Goal: Participate in discussion: Engage in conversation with other users on a specific topic

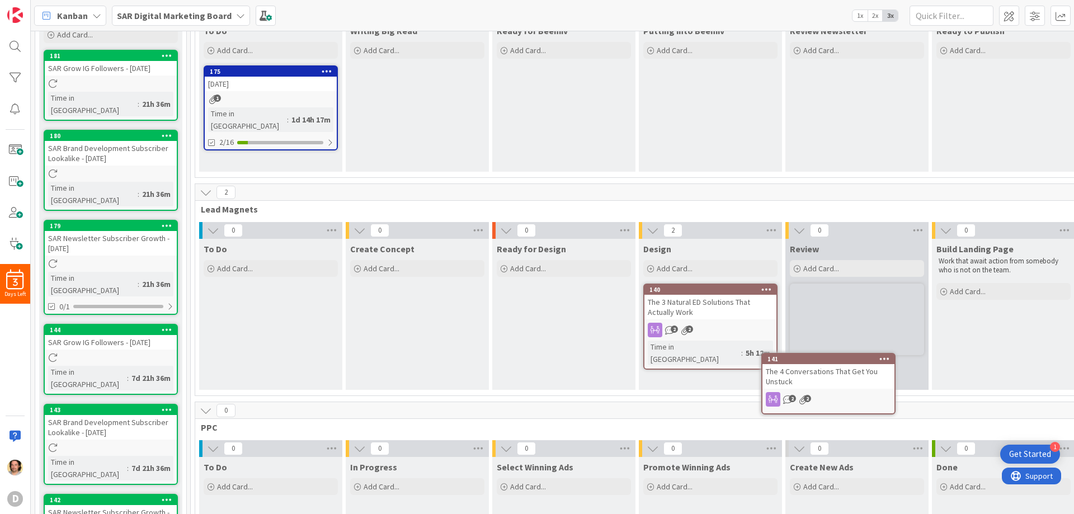
scroll to position [112, 0]
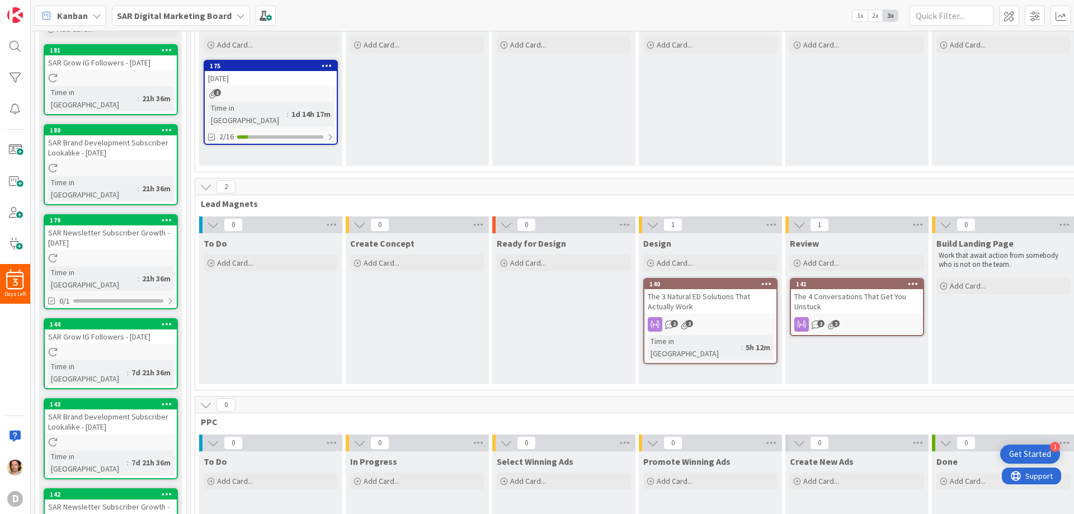
click at [835, 301] on div "The 4 Conversations That Get You Unstuck" at bounding box center [857, 301] width 132 height 25
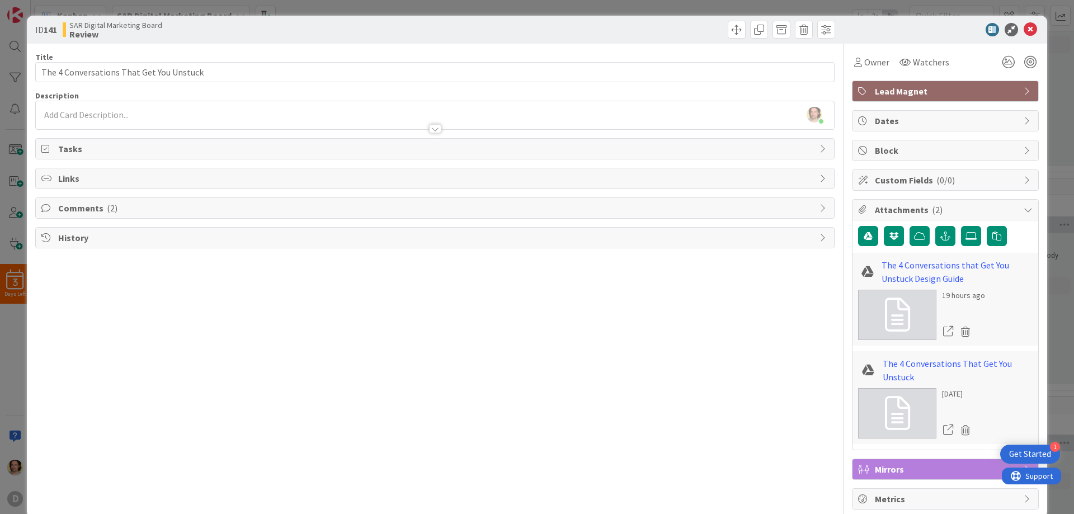
click at [79, 204] on span "Comments ( 2 )" at bounding box center [435, 207] width 755 height 13
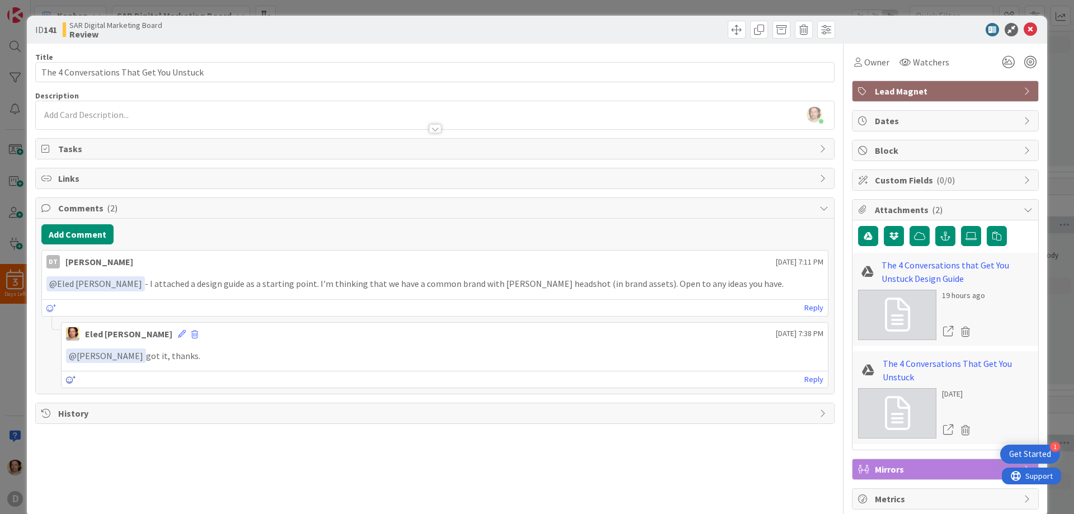
click at [72, 380] on icon at bounding box center [71, 380] width 10 height 8
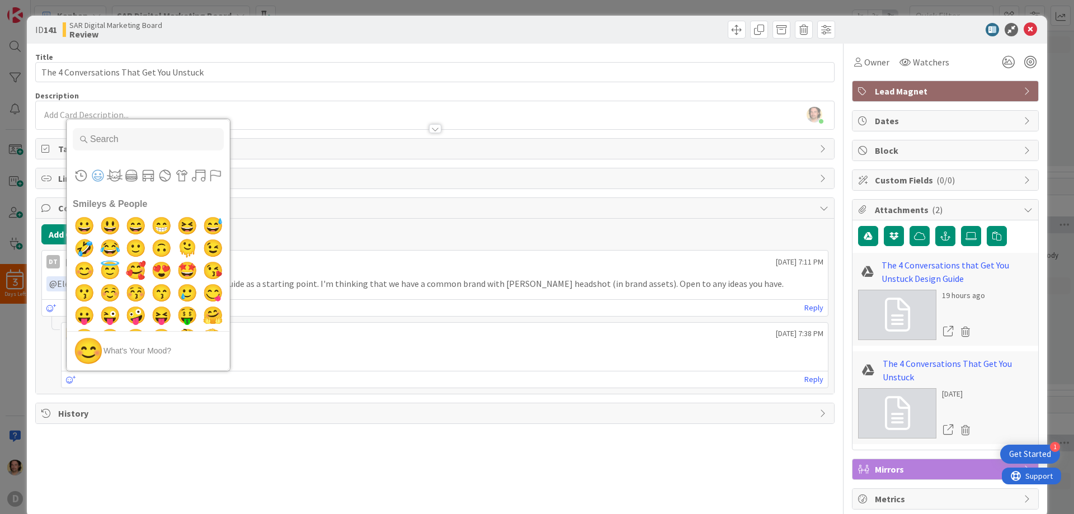
click at [223, 374] on div "Frequently Used Custom Emojis Smileys & People 😀 😃 😄 😁 😆 😅 🤣 😂 🙂 🙃 🫠 😉 😊 😇 🥰 😍 …" at bounding box center [445, 379] width 766 height 17
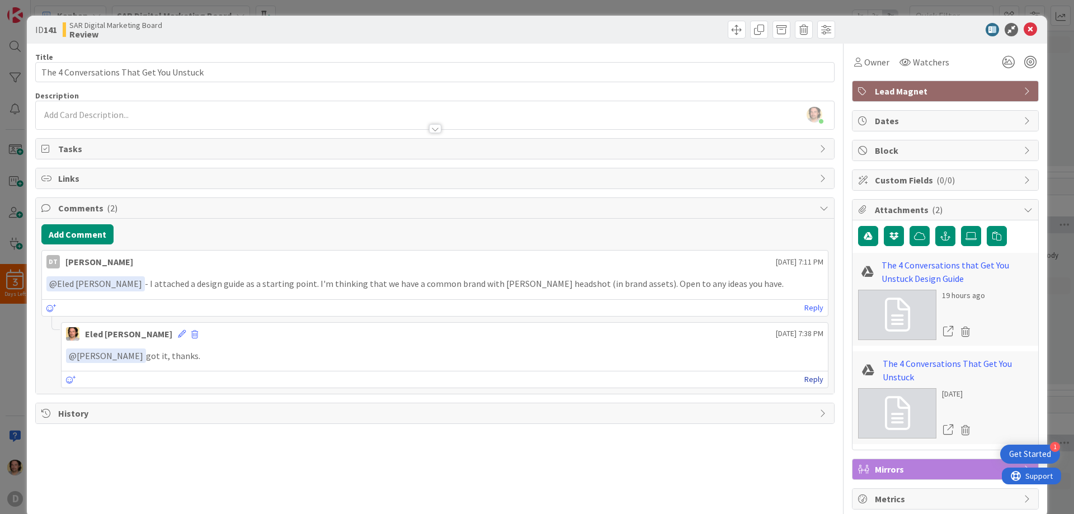
click at [806, 379] on link "Reply" at bounding box center [813, 379] width 19 height 14
click at [950, 366] on link "The 4 Conversations That Get You Unstuck" at bounding box center [957, 370] width 150 height 27
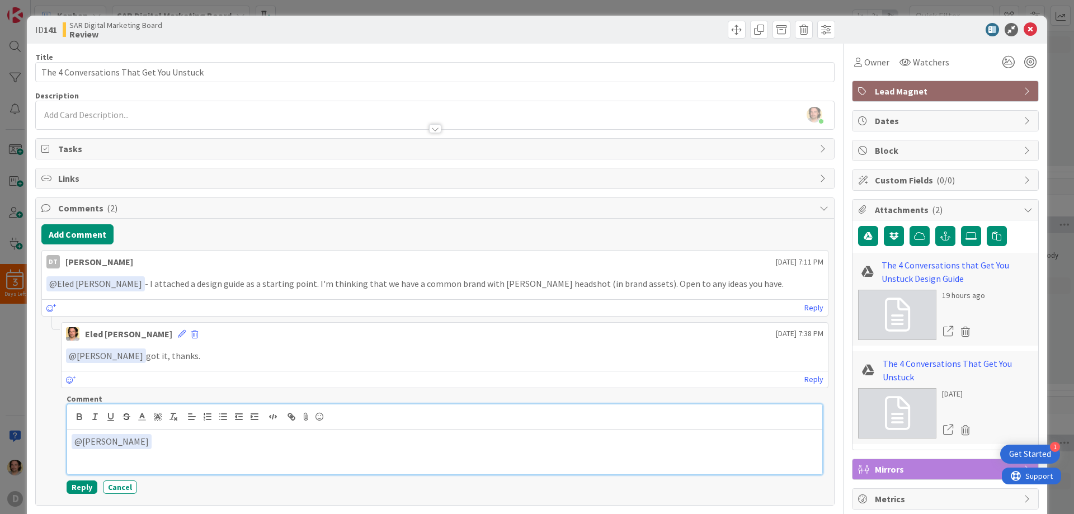
click at [219, 445] on p "﻿ @ [PERSON_NAME] ﻿" at bounding box center [445, 441] width 746 height 15
click at [83, 488] on button "Reply" at bounding box center [82, 486] width 31 height 13
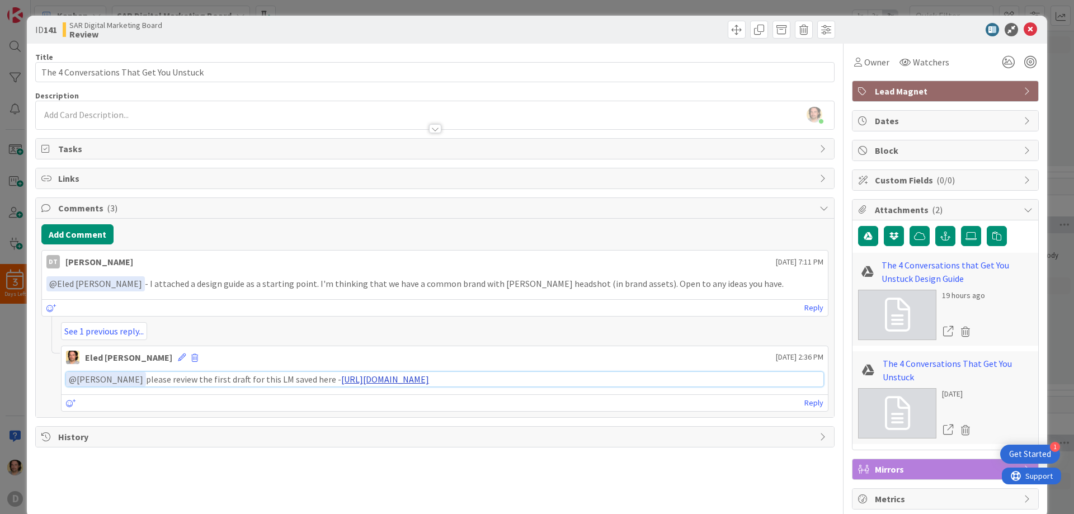
click at [429, 381] on link "[URL][DOMAIN_NAME]" at bounding box center [385, 379] width 88 height 11
click at [252, 380] on p "﻿ @ [PERSON_NAME] ﻿ please review the first draft for this LM saved here - [URL…" at bounding box center [444, 379] width 757 height 15
click at [178, 355] on icon at bounding box center [182, 357] width 8 height 8
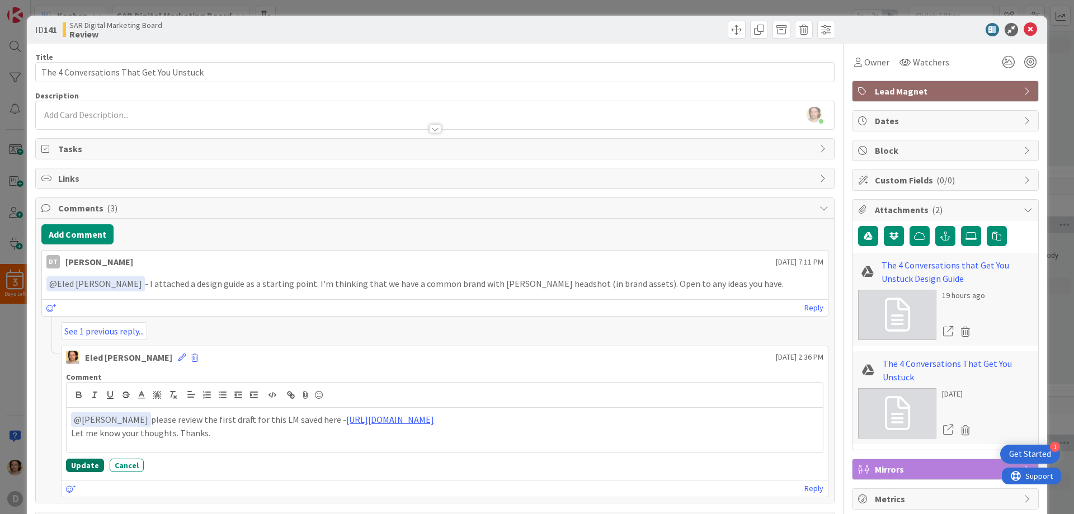
click at [80, 470] on button "Update" at bounding box center [85, 464] width 38 height 13
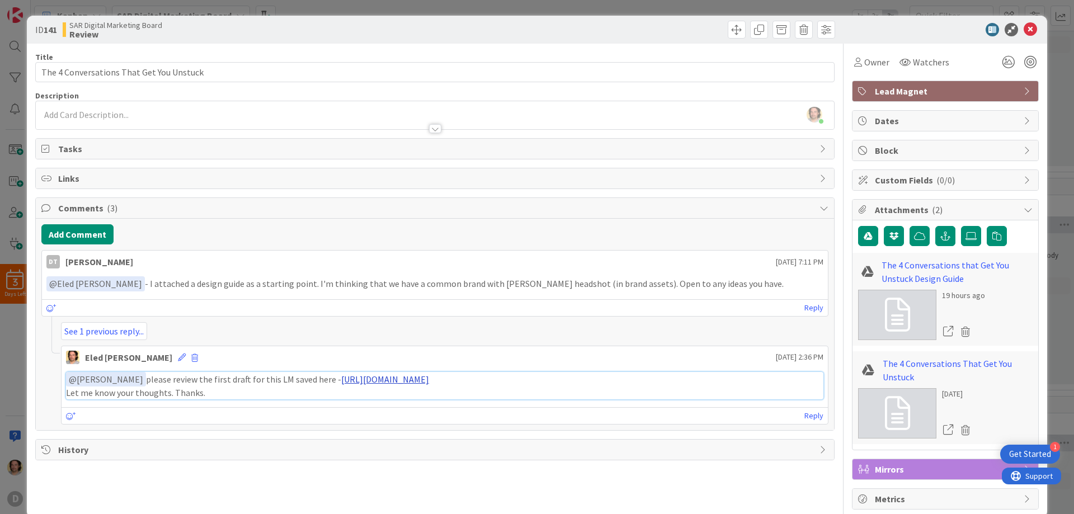
click at [409, 380] on link "[URL][DOMAIN_NAME]" at bounding box center [385, 379] width 88 height 11
click at [429, 380] on link "[URL][DOMAIN_NAME]" at bounding box center [385, 379] width 88 height 11
click at [1023, 30] on icon at bounding box center [1029, 29] width 13 height 13
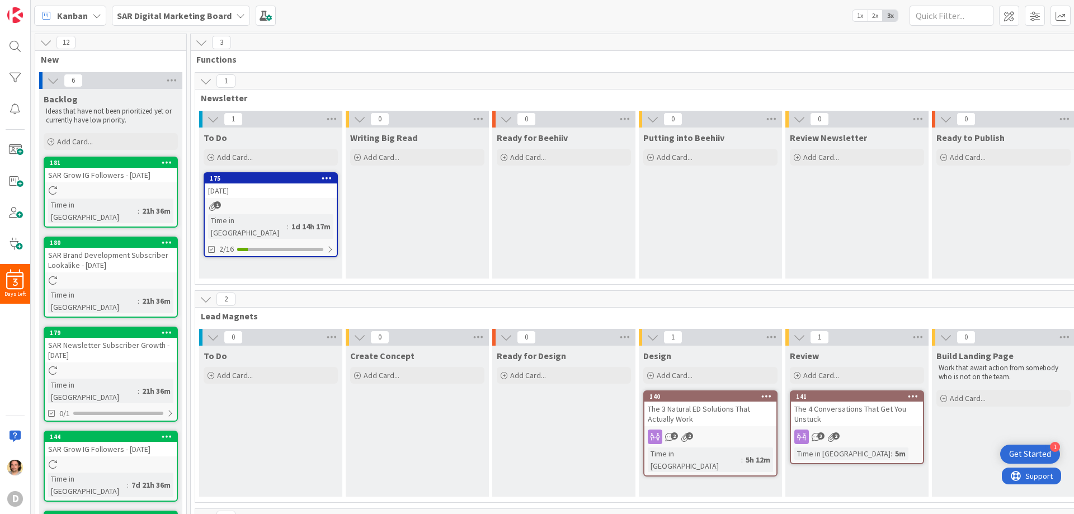
click at [203, 298] on icon at bounding box center [206, 299] width 12 height 12
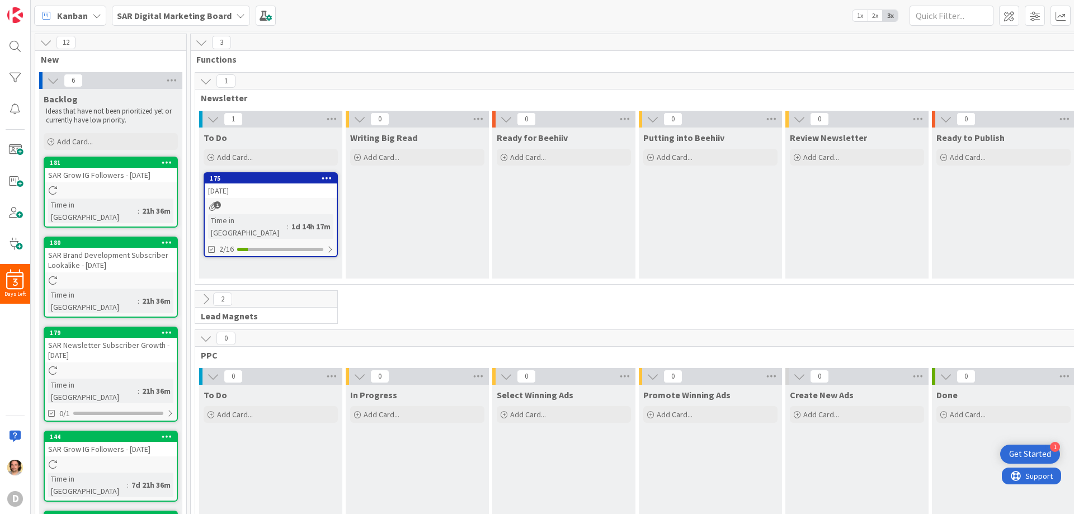
click at [203, 298] on icon at bounding box center [206, 299] width 12 height 12
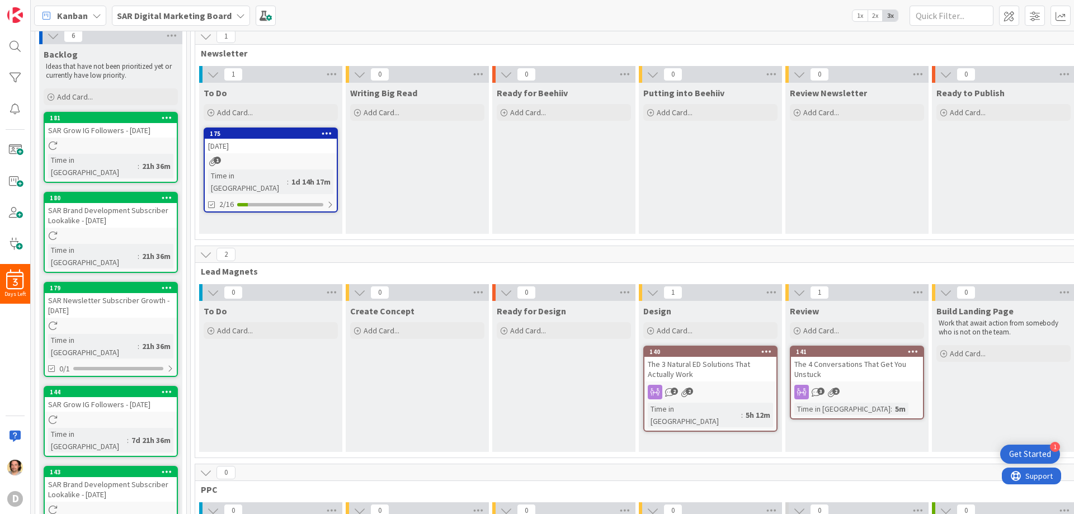
scroll to position [56, 0]
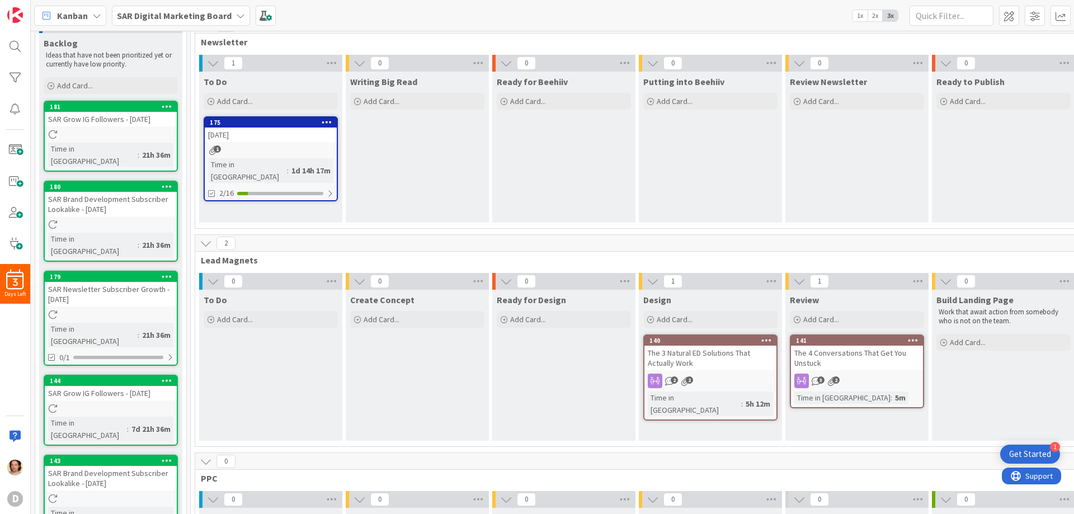
click at [205, 243] on icon at bounding box center [206, 243] width 12 height 12
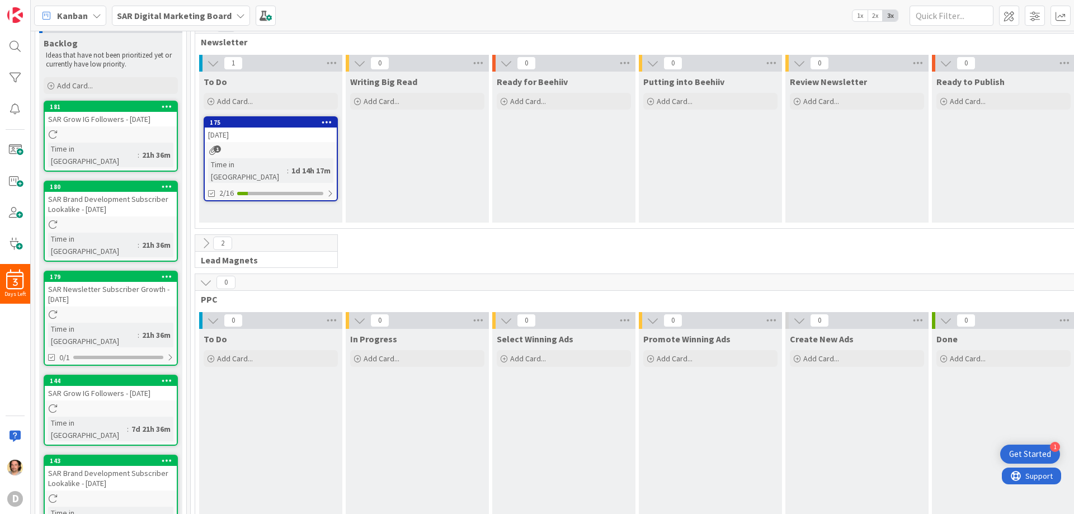
click at [205, 243] on icon at bounding box center [206, 243] width 12 height 12
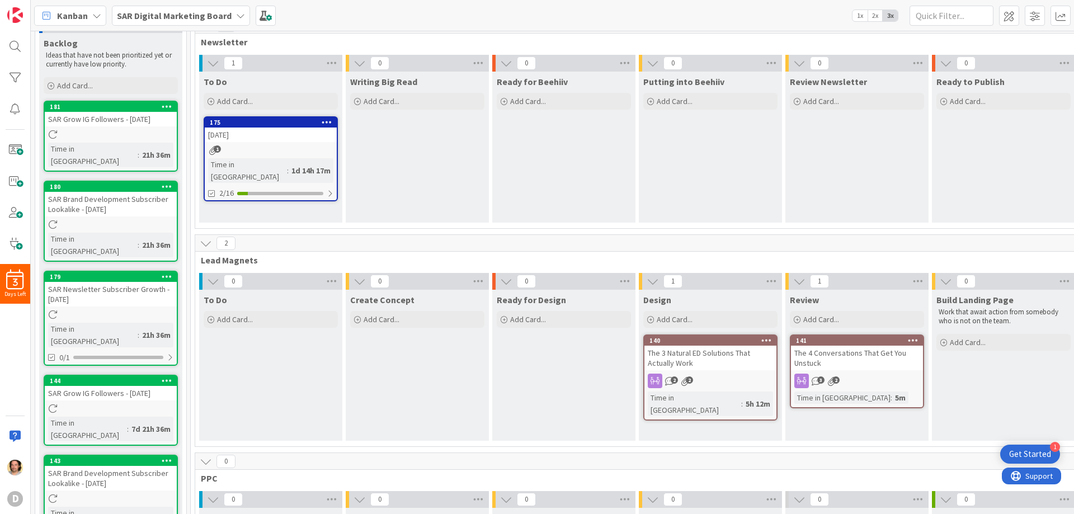
click at [205, 243] on icon at bounding box center [206, 243] width 12 height 12
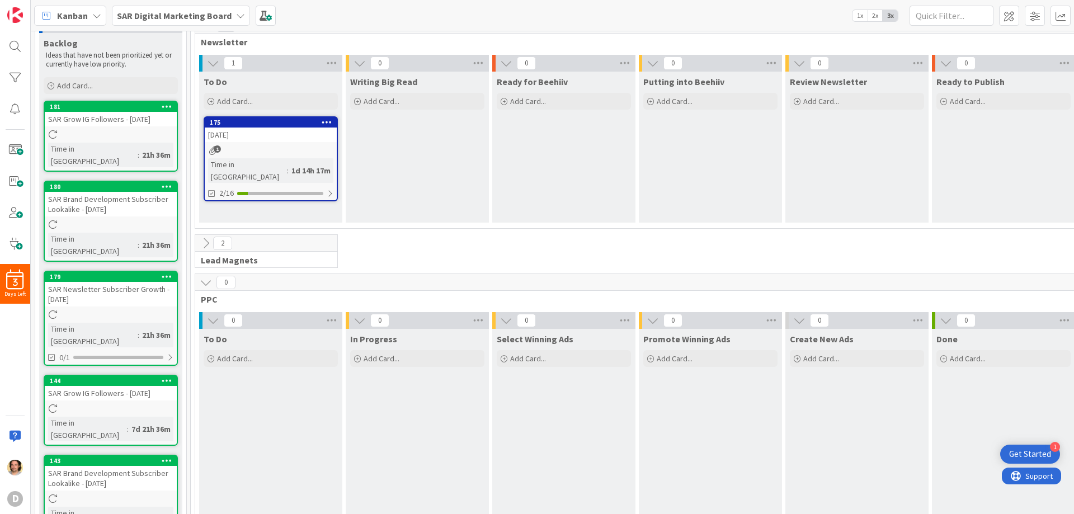
click at [205, 243] on icon at bounding box center [206, 243] width 12 height 12
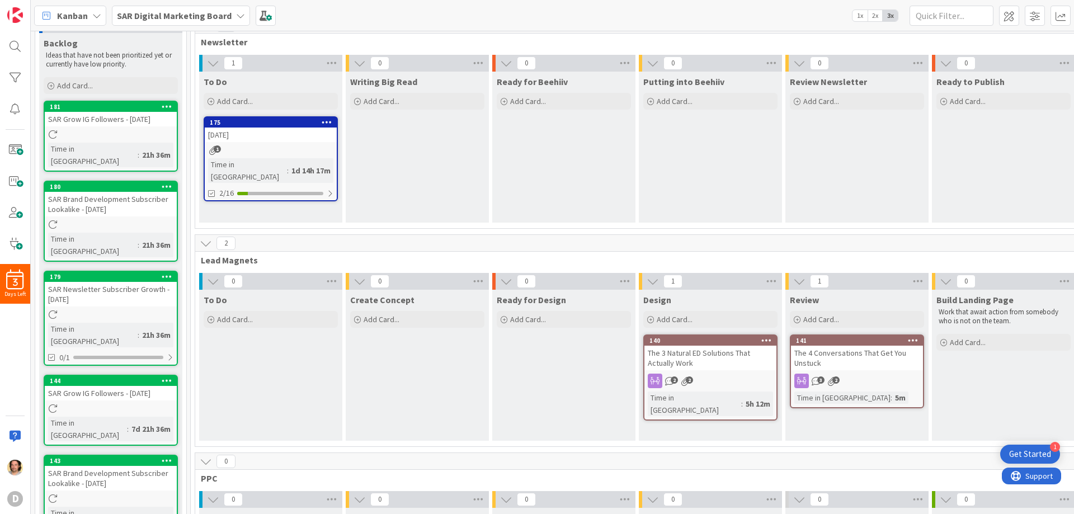
click at [205, 243] on icon at bounding box center [206, 243] width 12 height 12
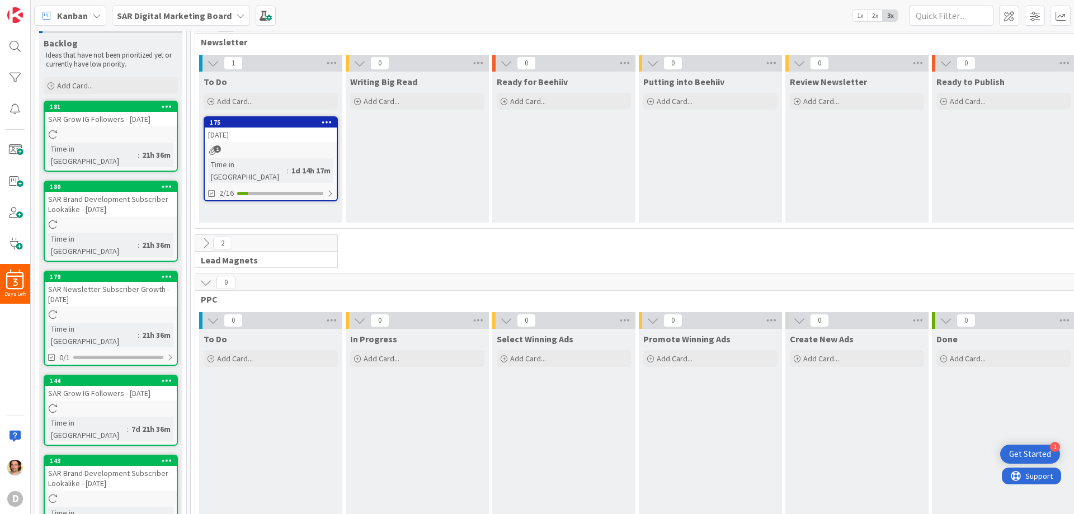
click at [205, 243] on icon at bounding box center [206, 243] width 12 height 12
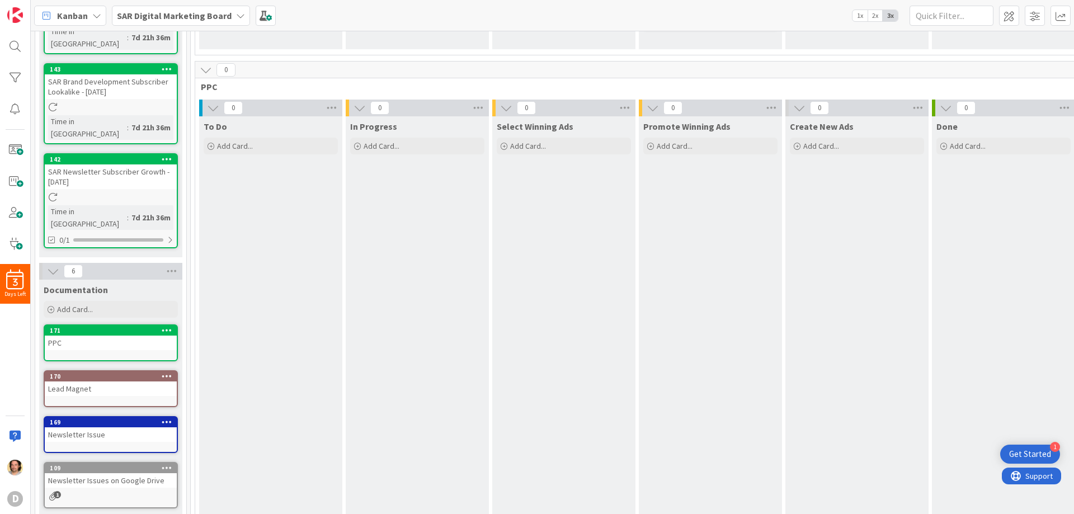
scroll to position [503, 0]
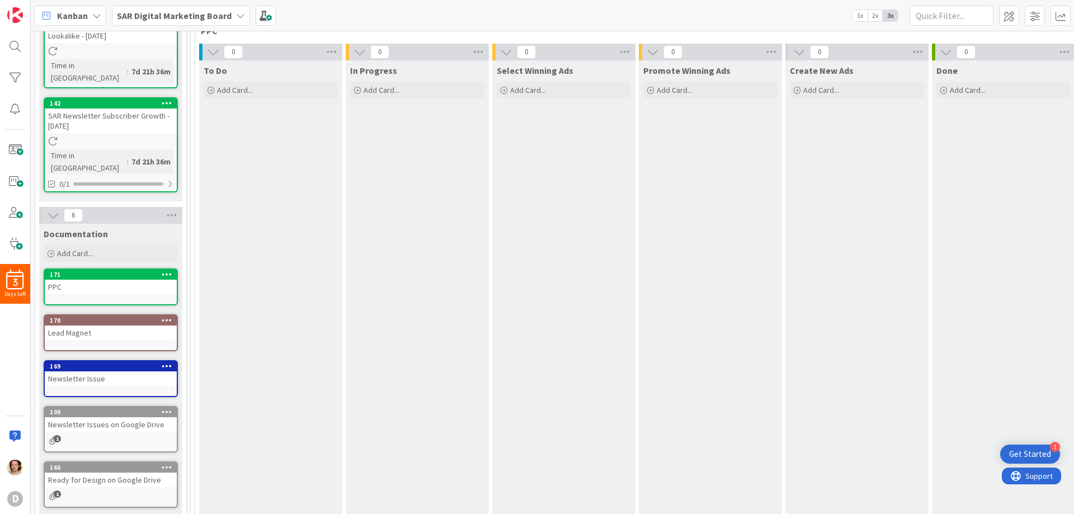
click at [79, 280] on div "PPC" at bounding box center [111, 287] width 132 height 15
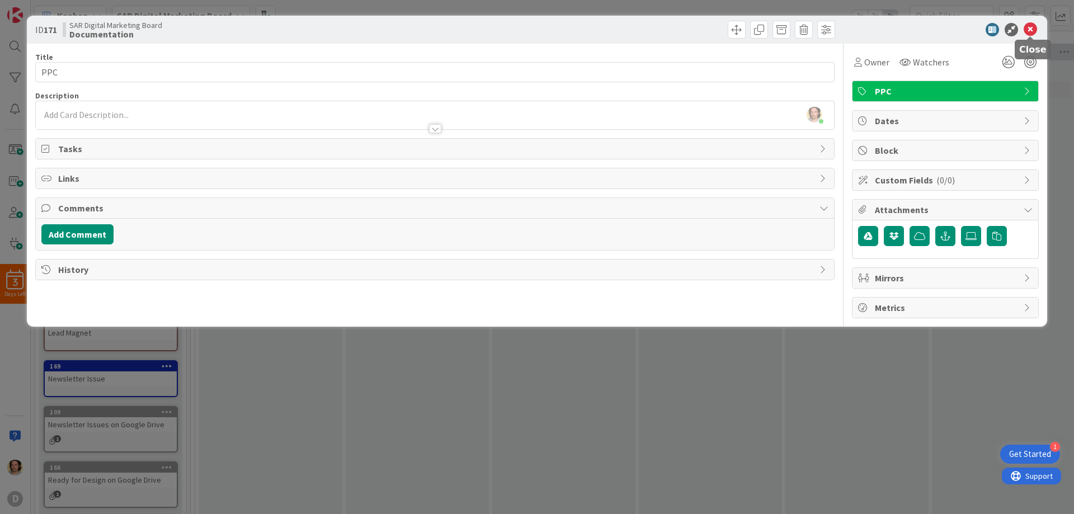
click at [1030, 29] on icon at bounding box center [1029, 29] width 13 height 13
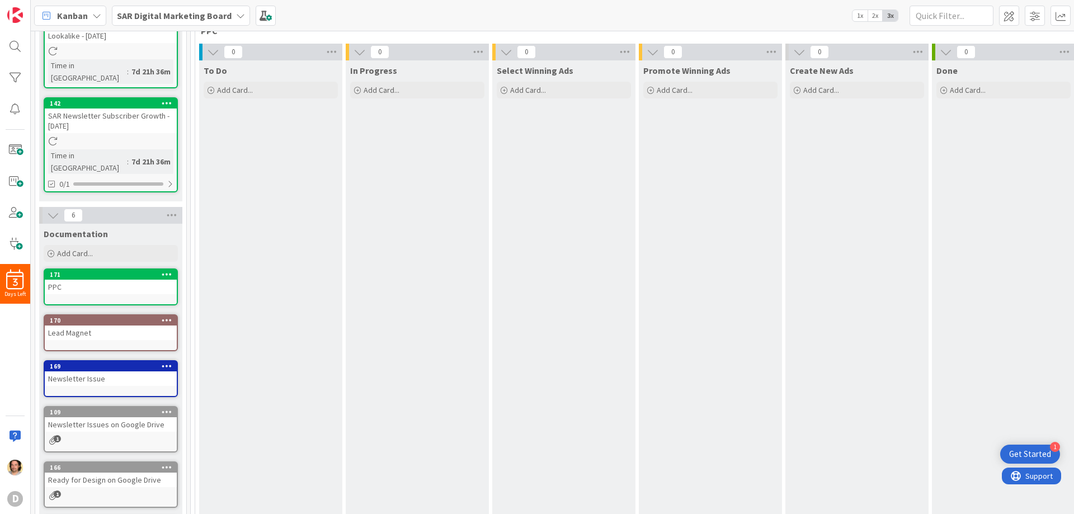
scroll to position [507, 0]
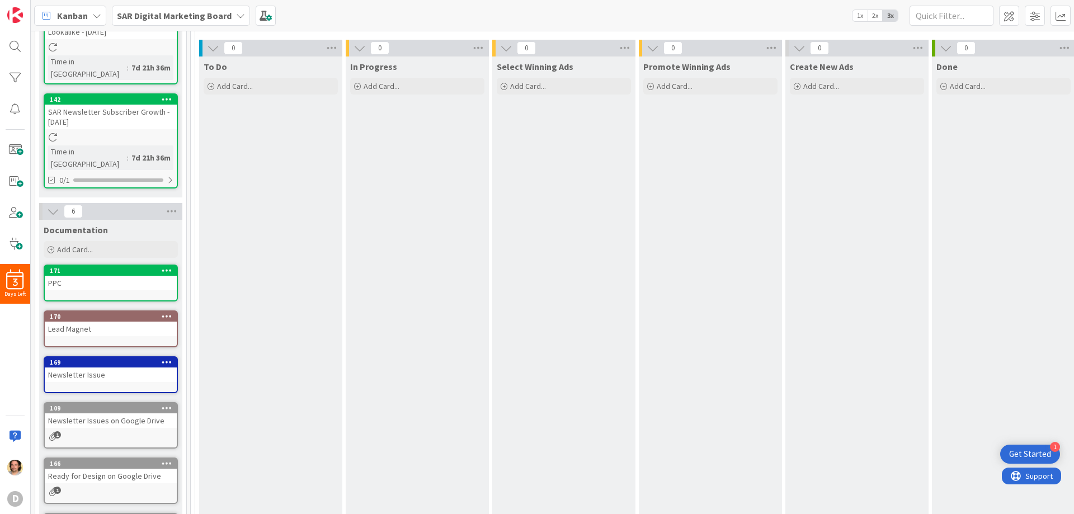
click at [92, 413] on div "Newsletter Issues on Google Drive" at bounding box center [111, 420] width 132 height 15
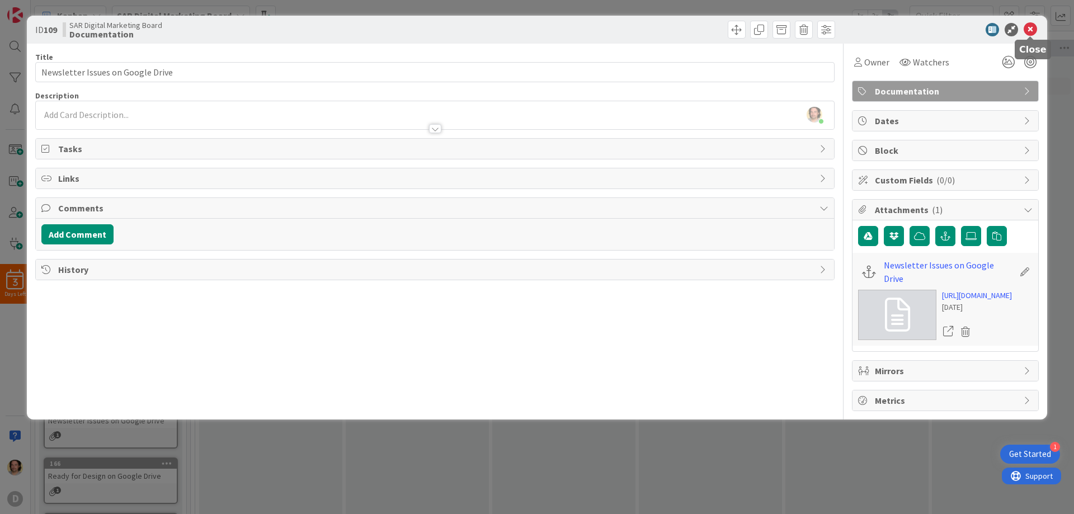
click at [1027, 28] on icon at bounding box center [1029, 29] width 13 height 13
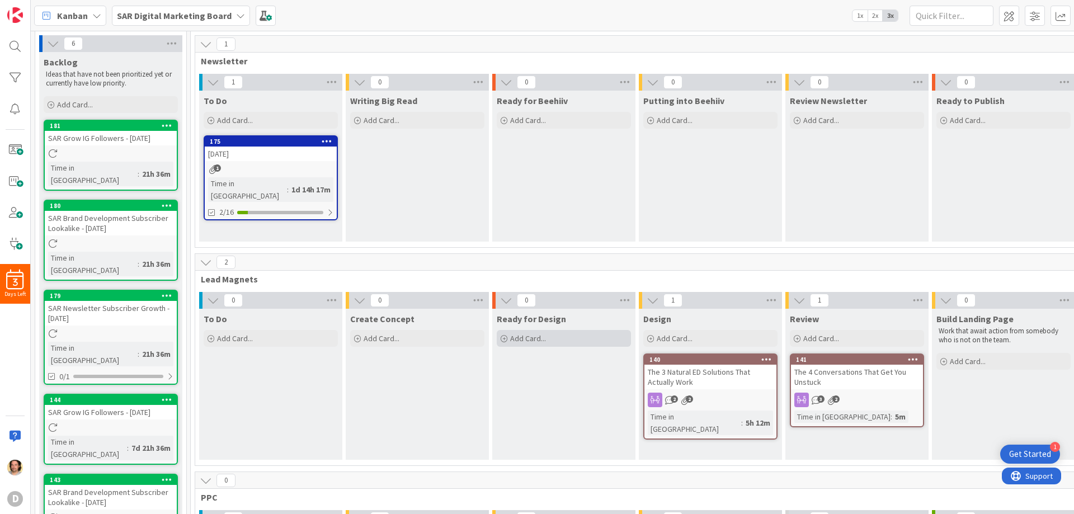
scroll to position [56, 0]
